Goal: Transaction & Acquisition: Purchase product/service

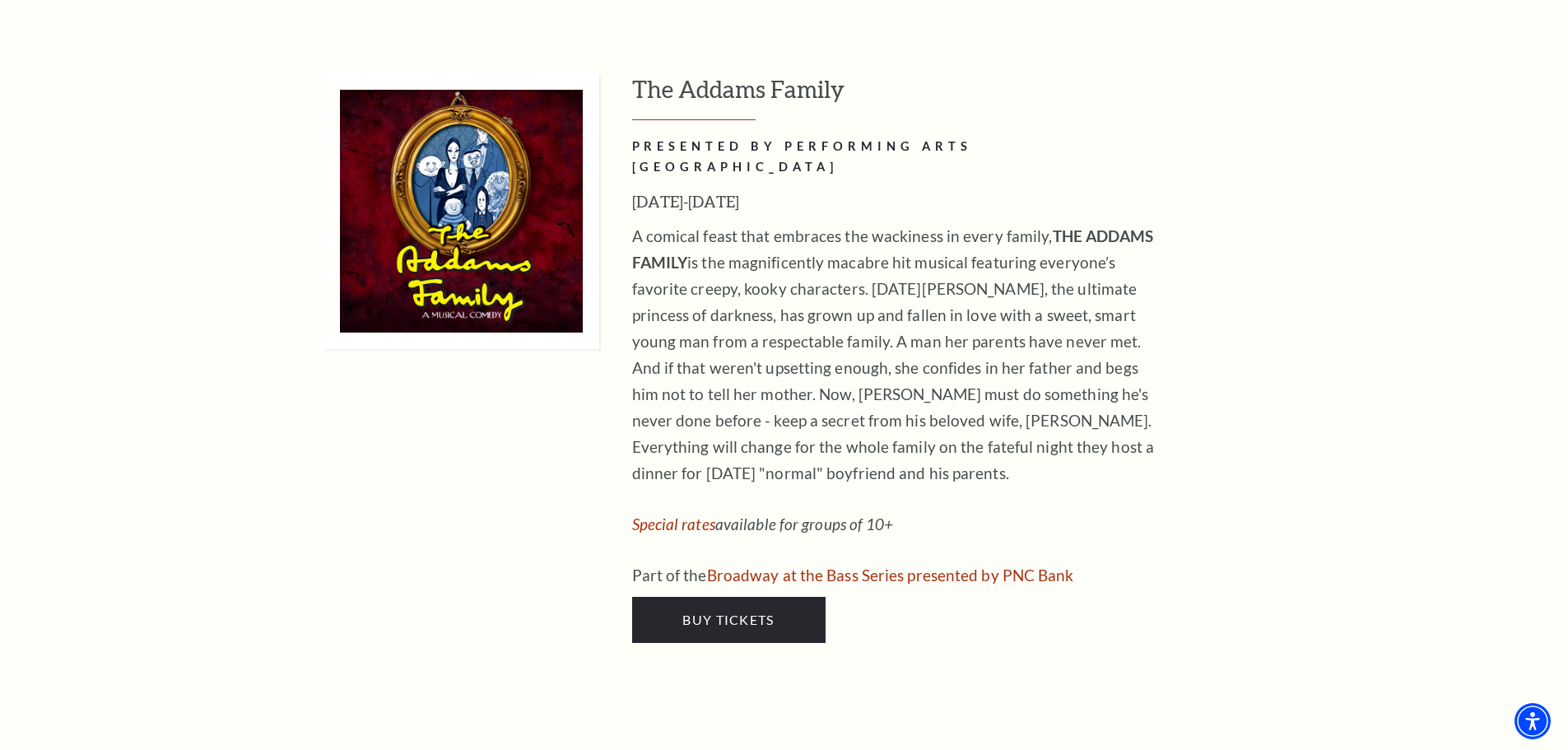
scroll to position [3788, 0]
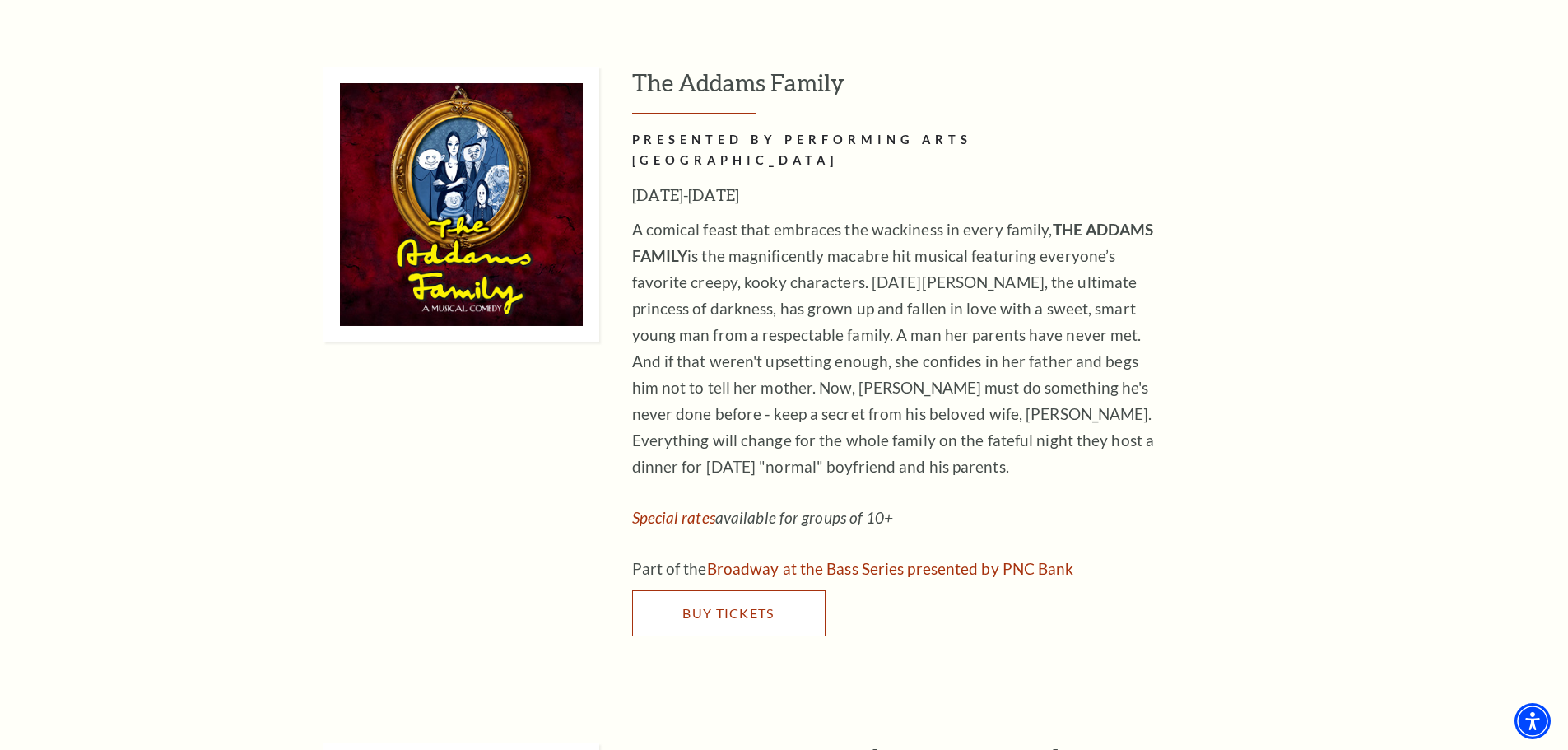
click at [748, 605] on span "Buy Tickets" at bounding box center [728, 613] width 91 height 16
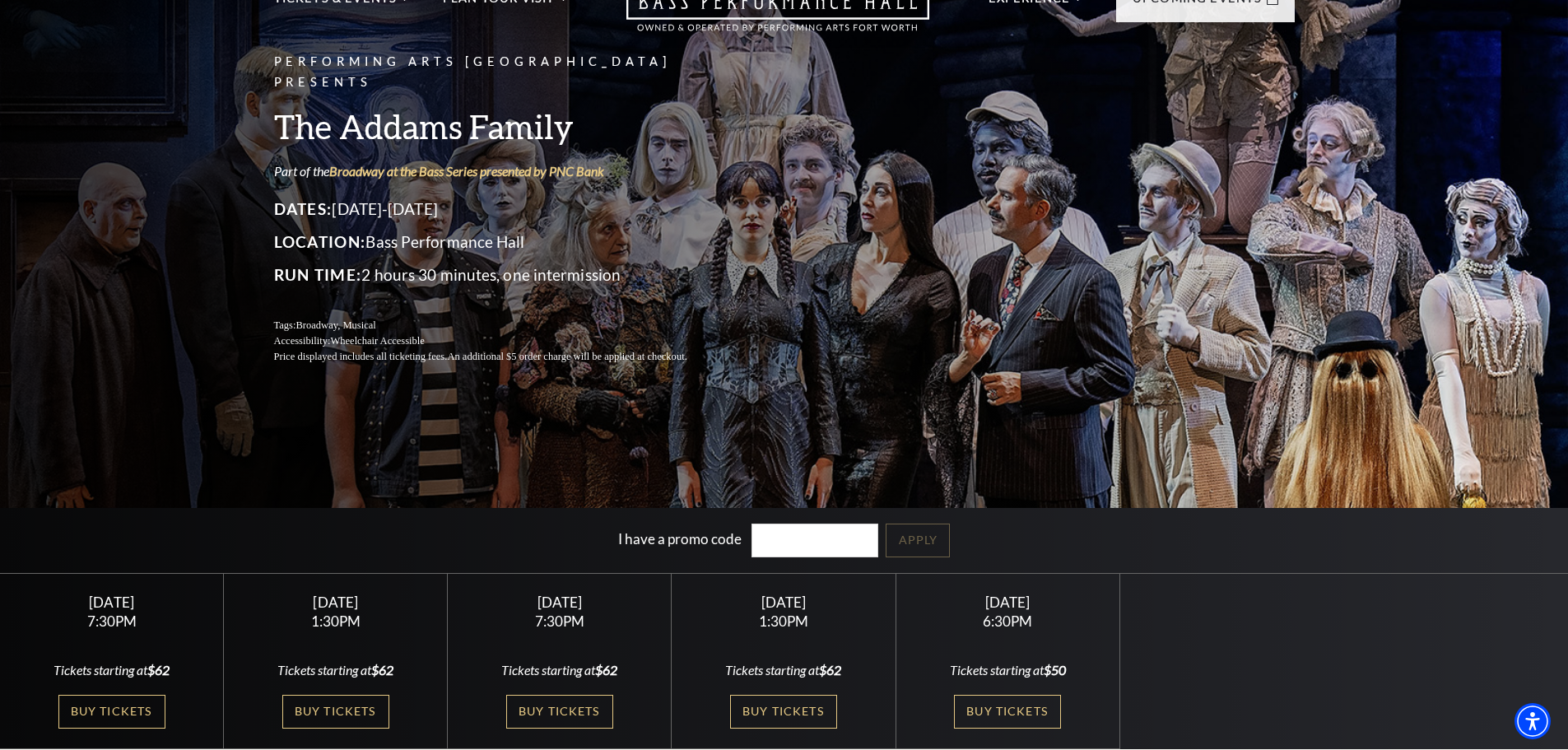
scroll to position [165, 0]
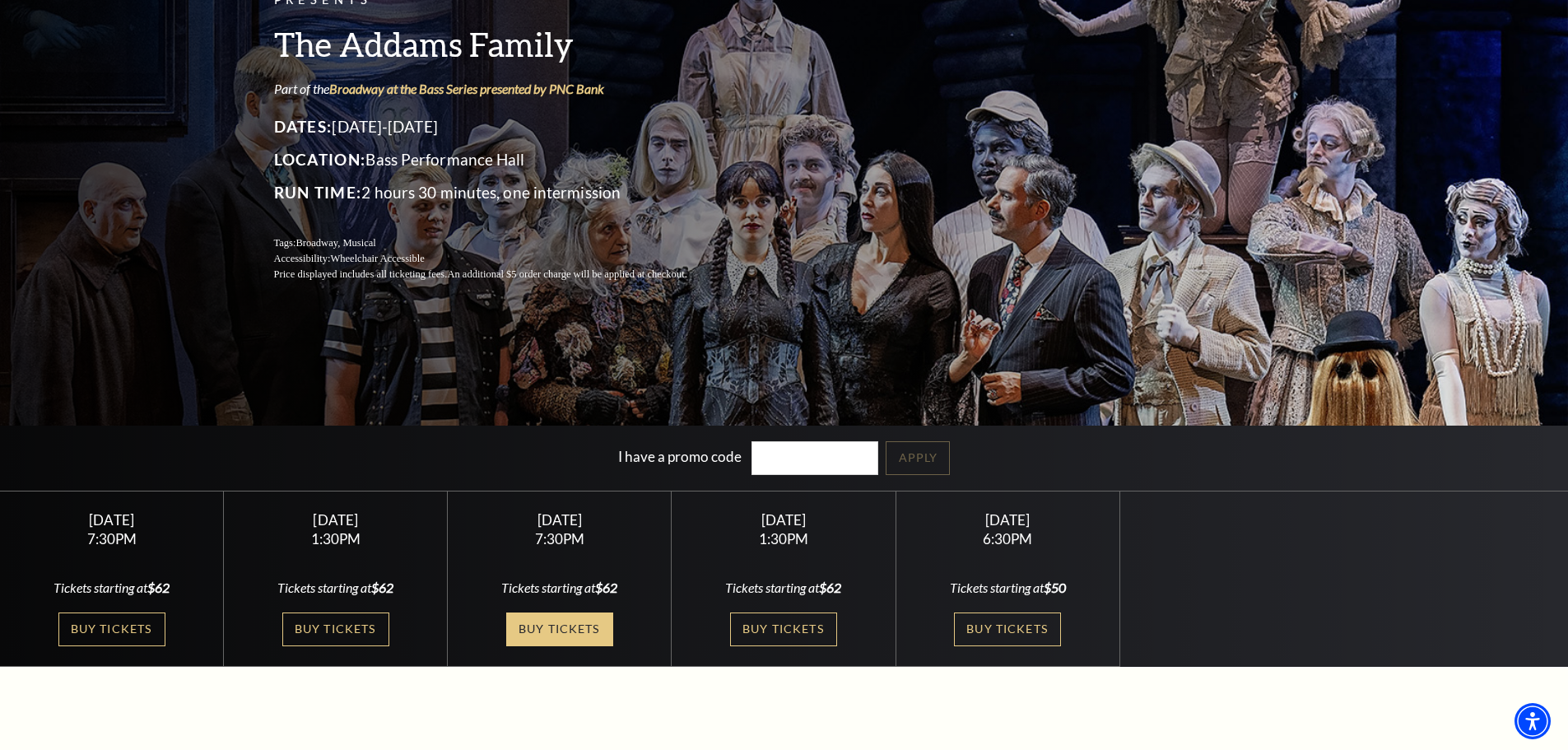
click at [565, 628] on link "Buy Tickets" at bounding box center [559, 630] width 107 height 34
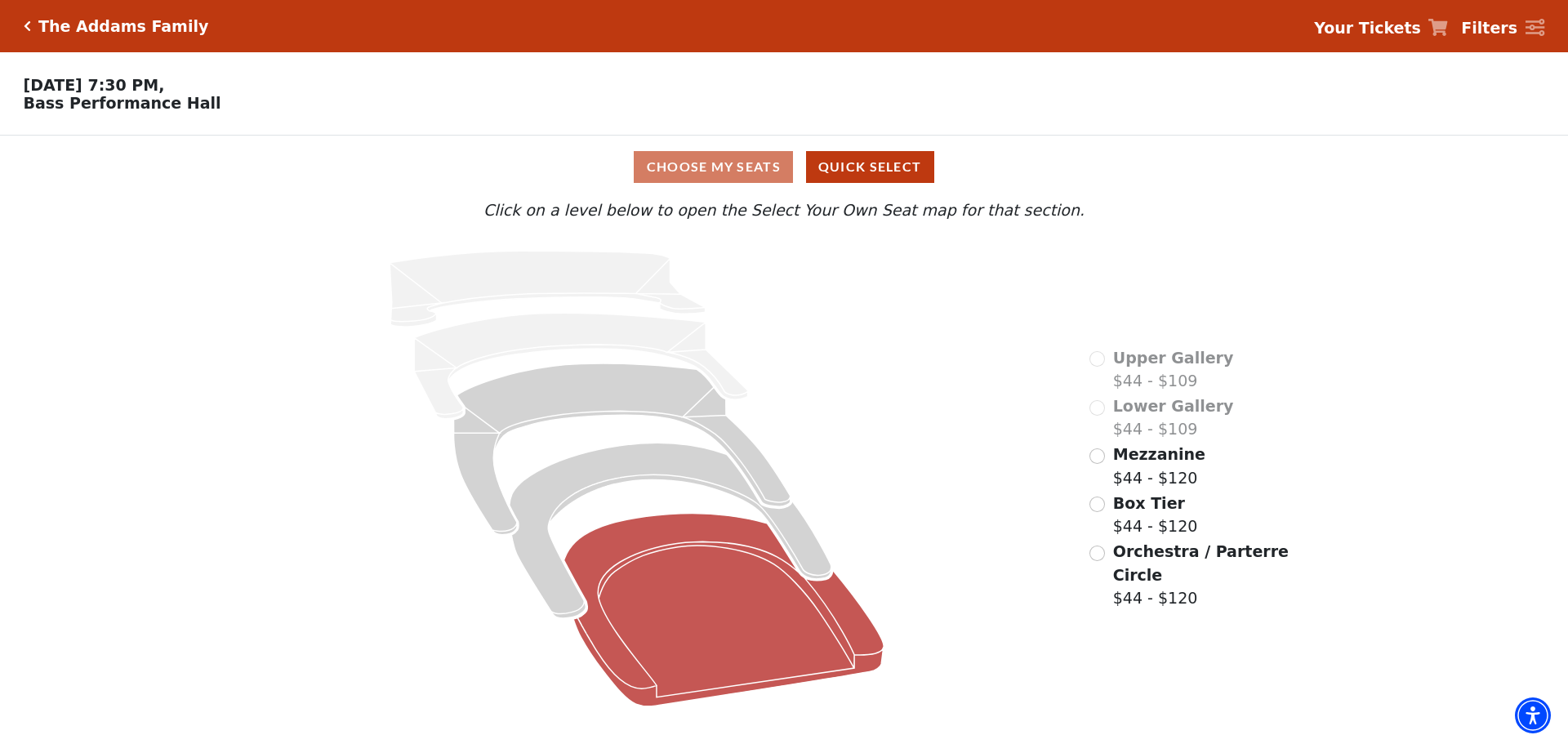
click at [708, 648] on icon at bounding box center [724, 610] width 320 height 192
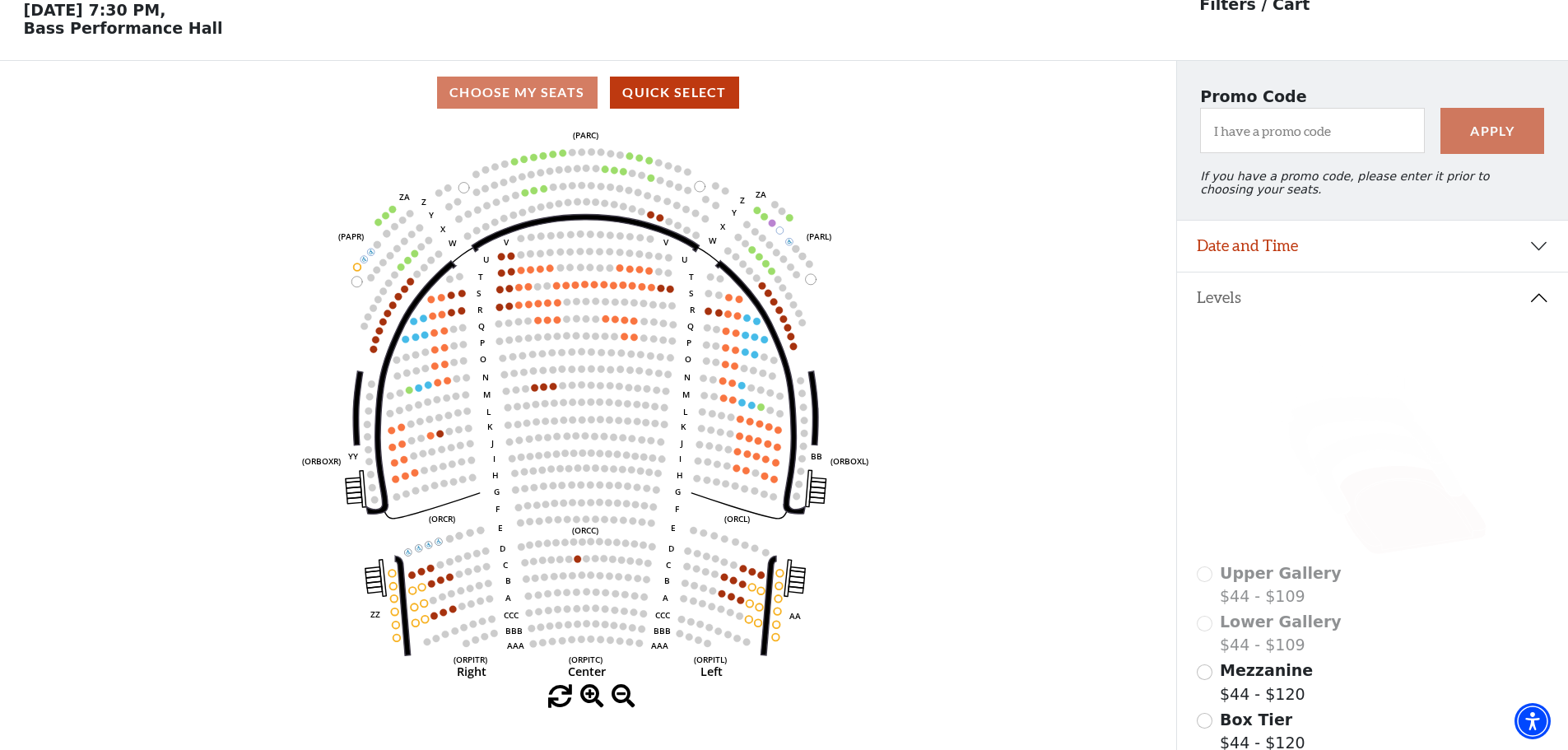
scroll to position [76, 0]
click at [1355, 459] on icon at bounding box center [1387, 473] width 148 height 81
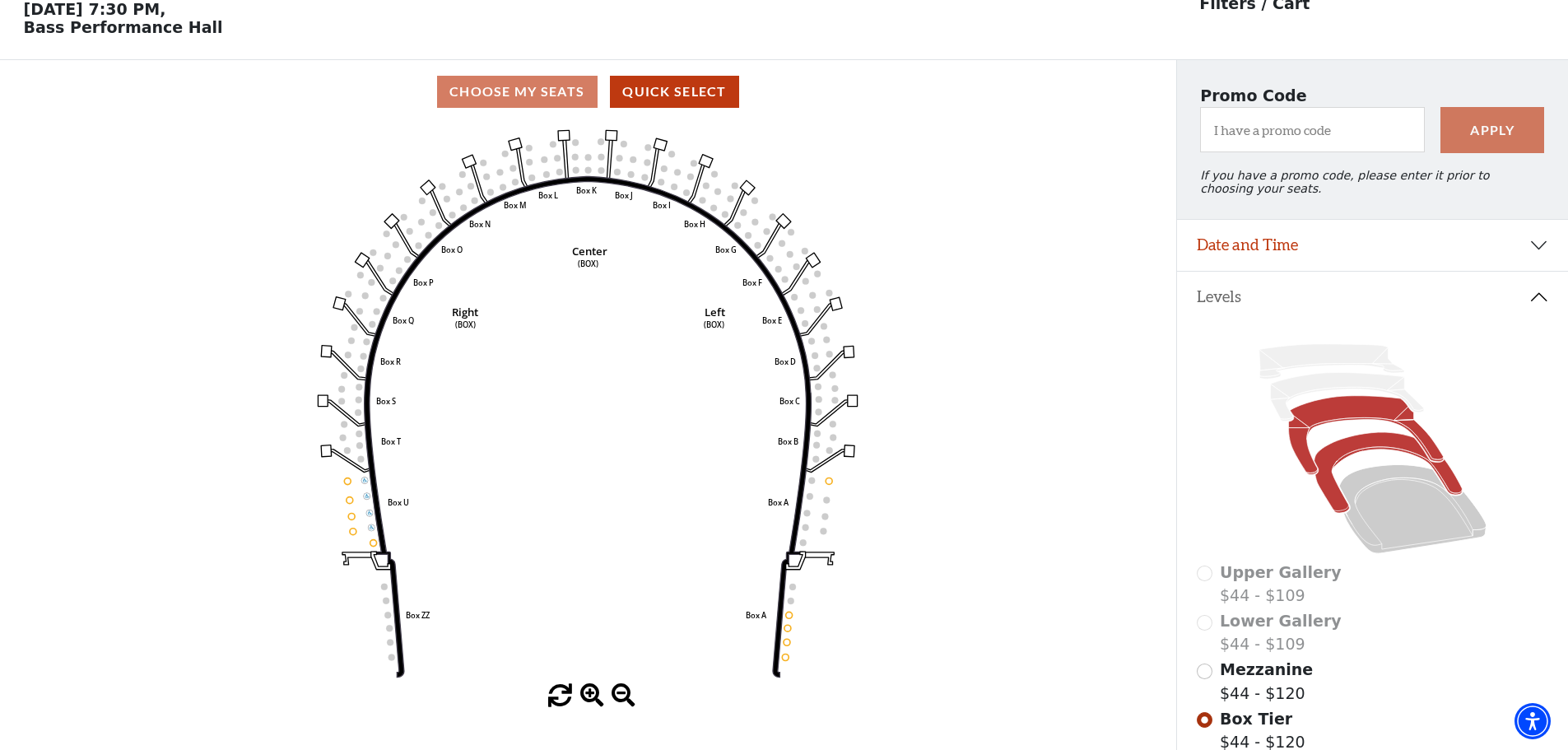
click at [1339, 425] on icon at bounding box center [1365, 436] width 155 height 79
